Goal: Information Seeking & Learning: Learn about a topic

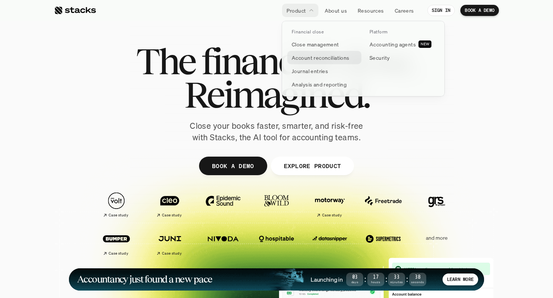
click at [321, 54] on p "Account reconciliations" at bounding box center [321, 58] width 58 height 8
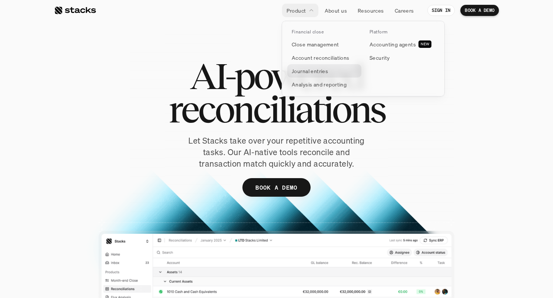
click at [315, 69] on p "Journal entries" at bounding box center [310, 71] width 36 height 8
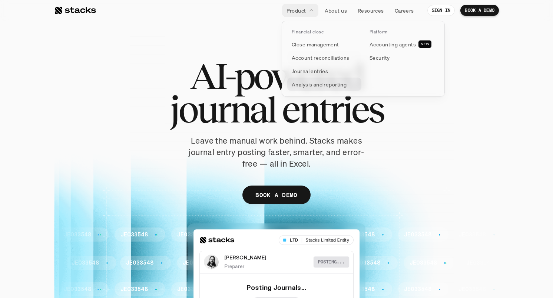
click at [326, 85] on p "Analysis and reporting" at bounding box center [319, 84] width 55 height 8
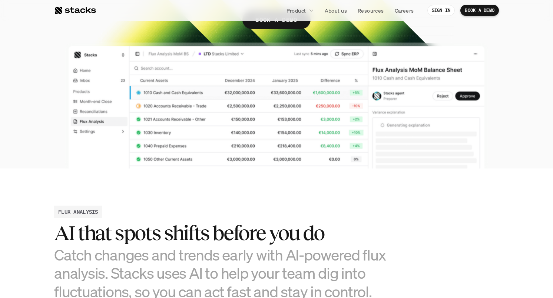
scroll to position [189, 0]
